Goal: Navigation & Orientation: Go to known website

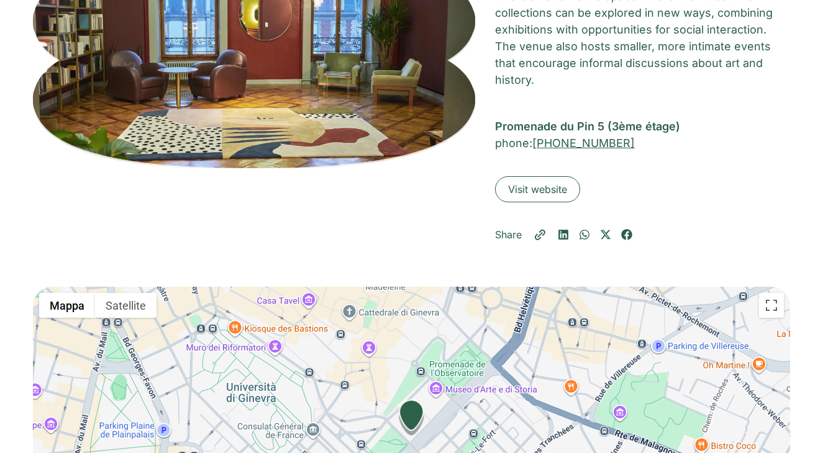
scroll to position [253, 0]
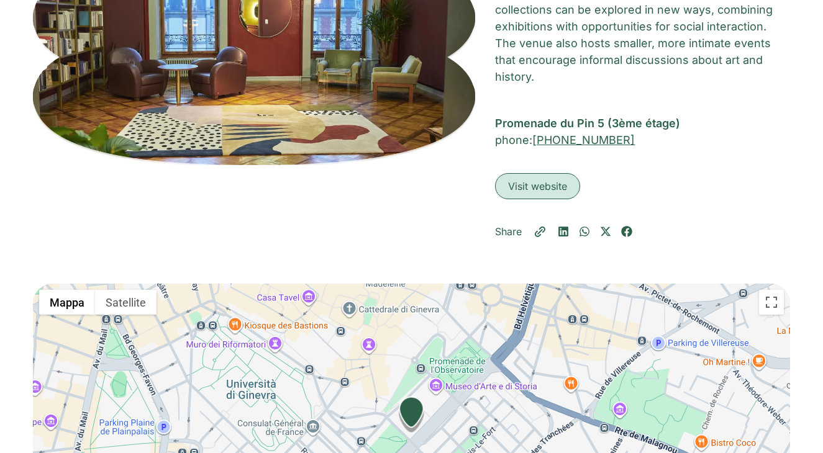
click at [538, 178] on link "Visit website" at bounding box center [537, 186] width 85 height 26
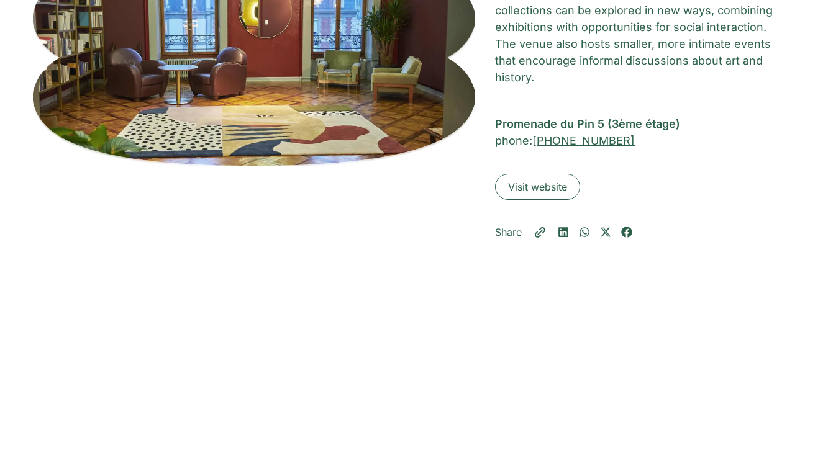
scroll to position [253, 0]
